Goal: Information Seeking & Learning: Learn about a topic

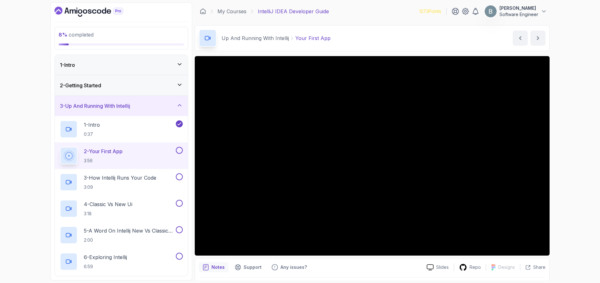
scroll to position [179, 0]
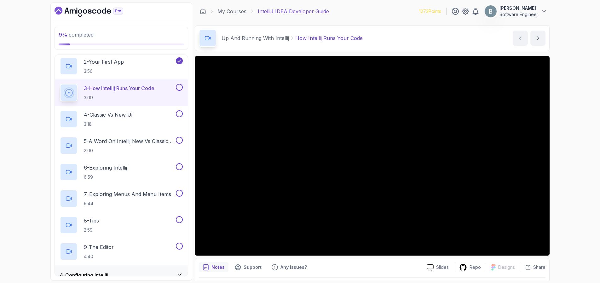
scroll to position [79, 0]
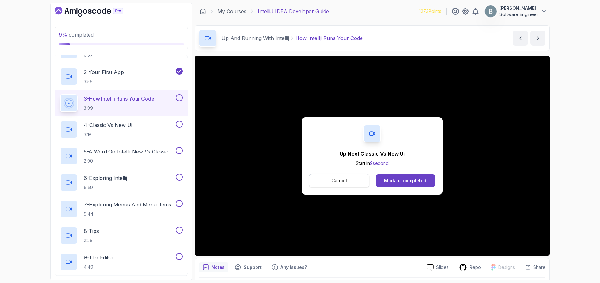
click at [319, 181] on button "Cancel" at bounding box center [339, 180] width 60 height 13
click at [405, 183] on div "Mark as completed" at bounding box center [405, 181] width 42 height 6
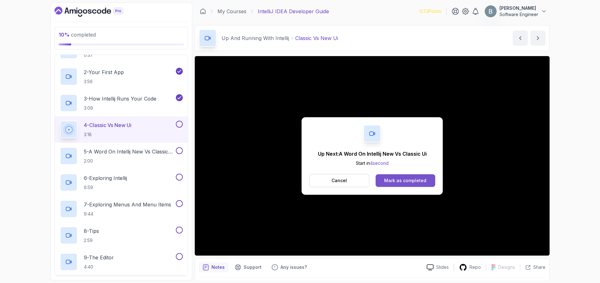
click at [404, 181] on div "Mark as completed" at bounding box center [405, 181] width 42 height 6
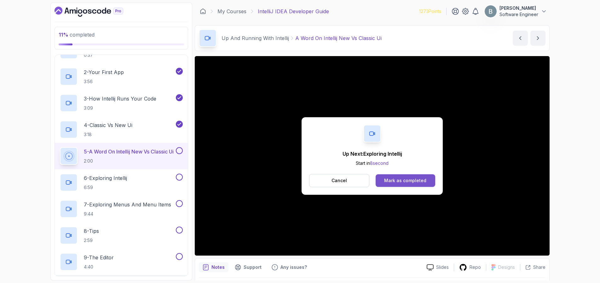
click at [401, 179] on div "Mark as completed" at bounding box center [405, 181] width 42 height 6
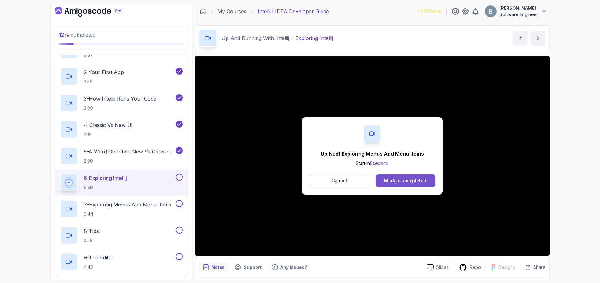
click at [409, 182] on div "Mark as completed" at bounding box center [405, 181] width 42 height 6
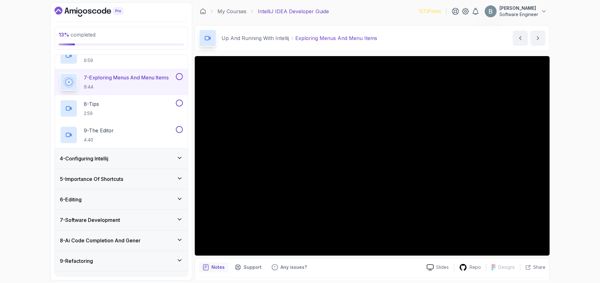
scroll to position [187, 0]
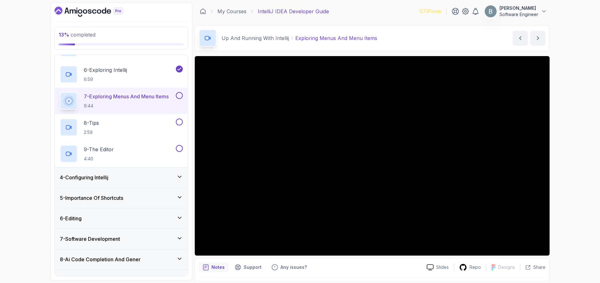
click at [179, 177] on icon at bounding box center [179, 177] width 3 height 2
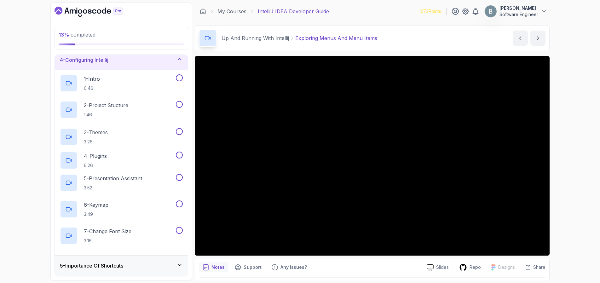
scroll to position [66, 0]
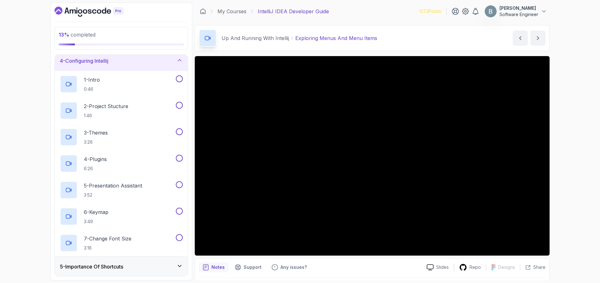
click at [182, 60] on icon at bounding box center [180, 60] width 6 height 6
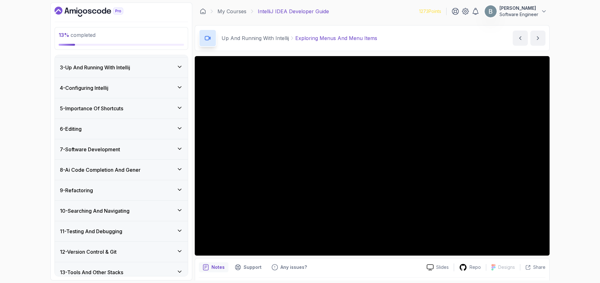
scroll to position [0, 0]
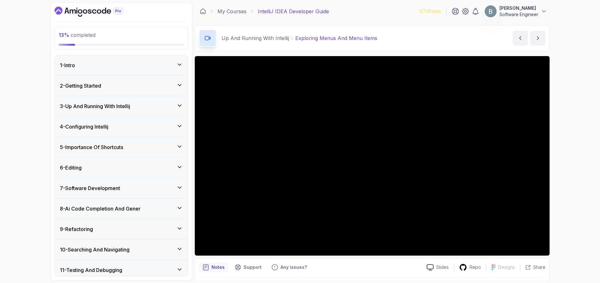
click at [181, 87] on icon at bounding box center [180, 85] width 6 height 6
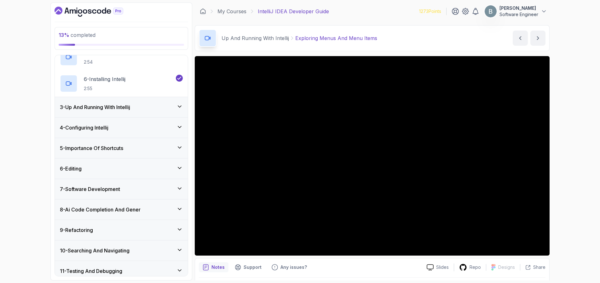
scroll to position [146, 0]
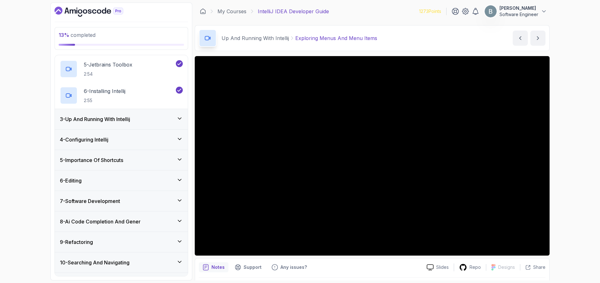
click at [179, 121] on icon at bounding box center [180, 118] width 6 height 6
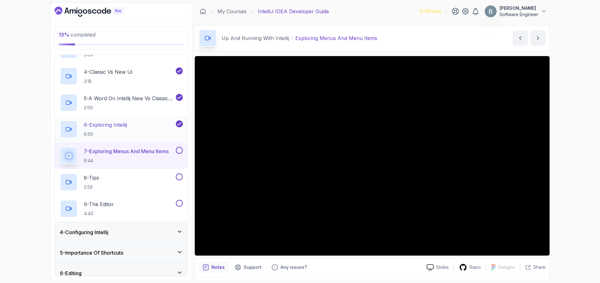
scroll to position [137, 0]
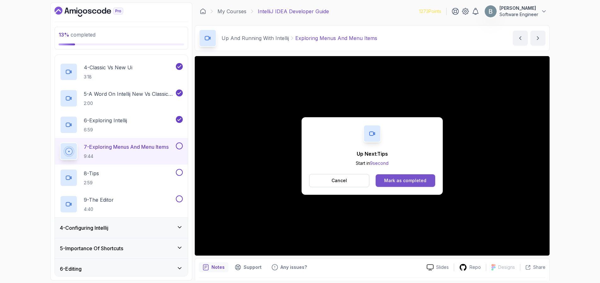
click at [391, 180] on div "Mark as completed" at bounding box center [405, 181] width 42 height 6
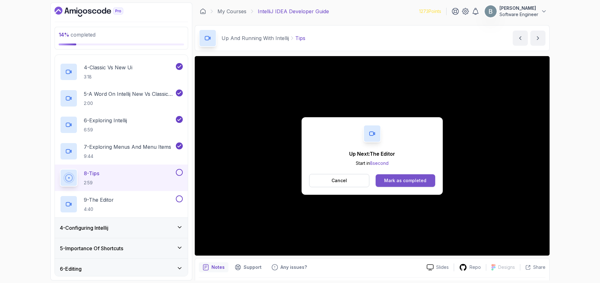
click at [403, 176] on button "Mark as completed" at bounding box center [406, 180] width 60 height 13
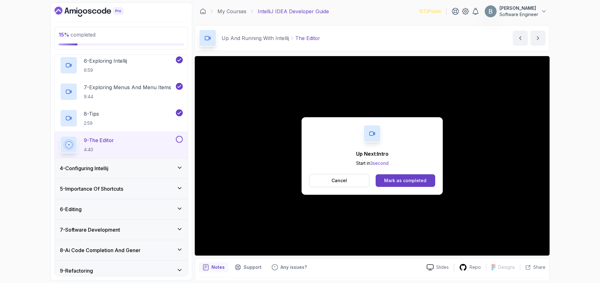
scroll to position [193, 0]
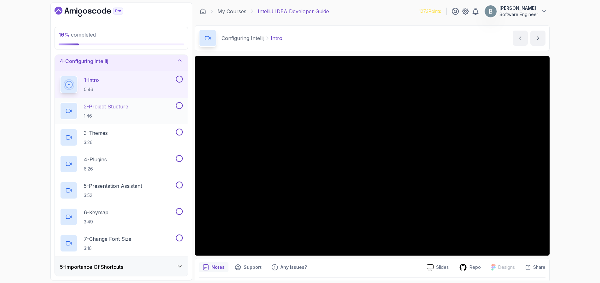
scroll to position [52, 0]
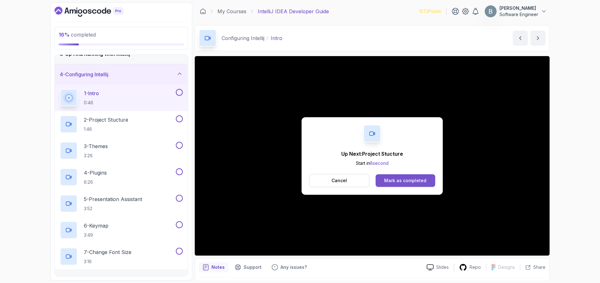
click at [420, 185] on button "Mark as completed" at bounding box center [406, 180] width 60 height 13
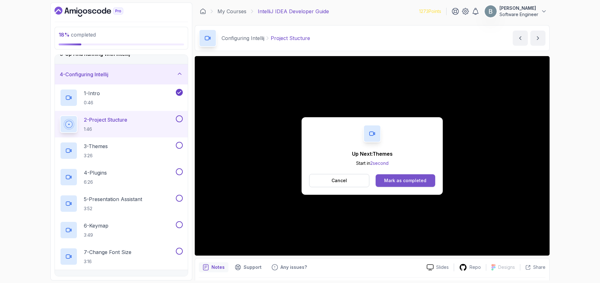
click at [392, 181] on div "Mark as completed" at bounding box center [405, 181] width 42 height 6
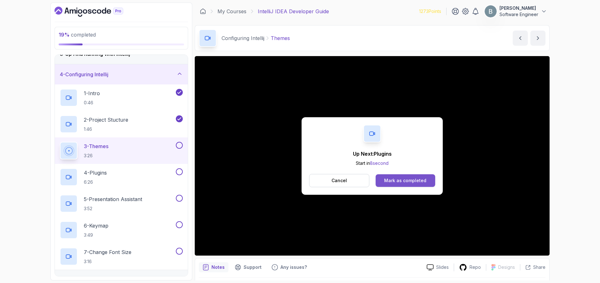
click at [410, 181] on div "Mark as completed" at bounding box center [405, 181] width 42 height 6
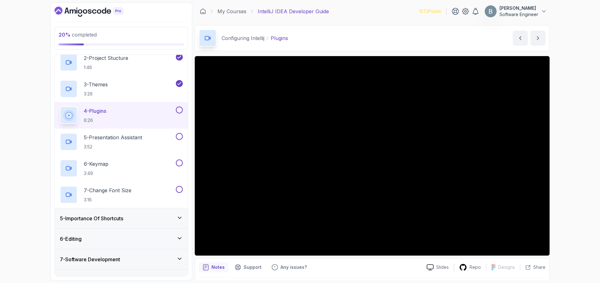
scroll to position [115, 0]
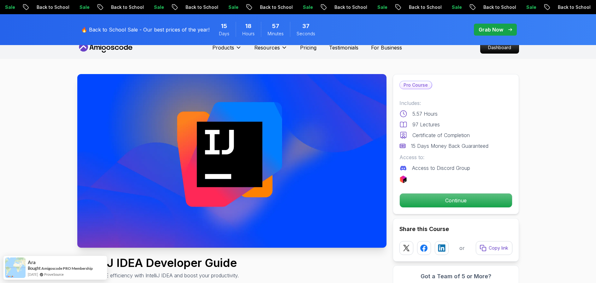
scroll to position [4, 0]
